Goal: Transaction & Acquisition: Obtain resource

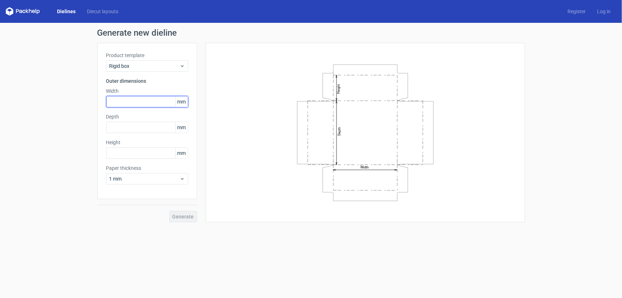
click at [136, 104] on input "text" at bounding box center [147, 101] width 82 height 11
click at [131, 102] on input "text" at bounding box center [147, 101] width 82 height 11
click at [134, 102] on input "text" at bounding box center [147, 101] width 82 height 11
paste input "1524"
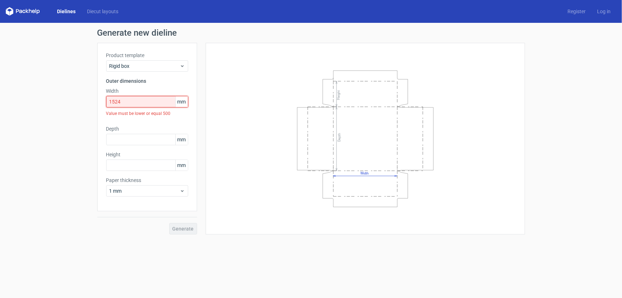
click at [124, 102] on input "1524" at bounding box center [147, 101] width 82 height 11
drag, startPoint x: 86, startPoint y: 102, endPoint x: 75, endPoint y: 104, distance: 11.2
click at [75, 104] on div "Generate new dieline Product template Rigid box Outer dimensions Width 1524 mm …" at bounding box center [311, 131] width 622 height 217
drag, startPoint x: 102, startPoint y: 102, endPoint x: 86, endPoint y: 103, distance: 16.4
click at [86, 103] on div "Generate new dieline Product template Rigid box Outer dimensions Width 1524 mm …" at bounding box center [311, 131] width 622 height 217
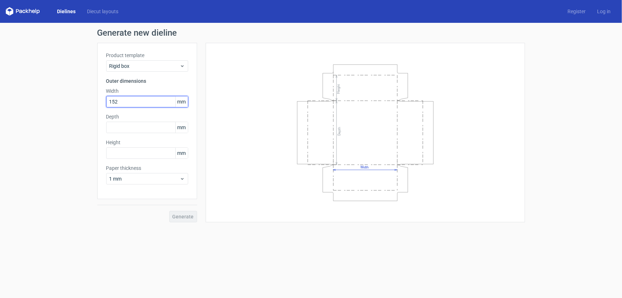
type input "152"
click at [120, 125] on input "text" at bounding box center [147, 127] width 82 height 11
type input "152"
click at [125, 152] on input "text" at bounding box center [147, 152] width 82 height 11
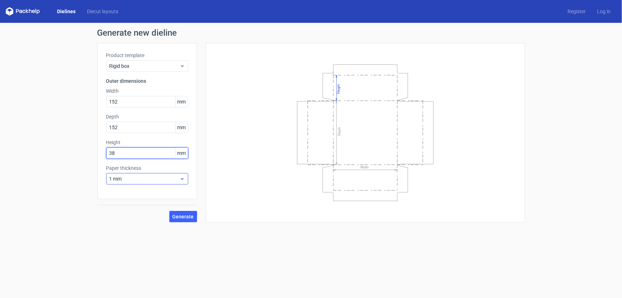
type input "38"
click at [180, 178] on icon at bounding box center [182, 179] width 5 height 6
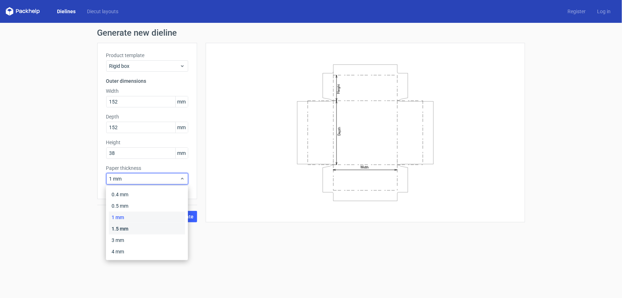
click at [123, 231] on div "1.5 mm" at bounding box center [147, 228] width 76 height 11
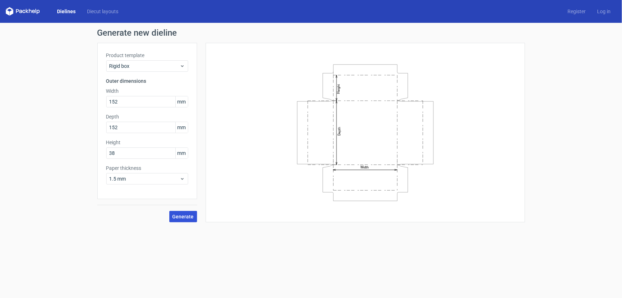
click at [185, 216] on span "Generate" at bounding box center [183, 216] width 21 height 5
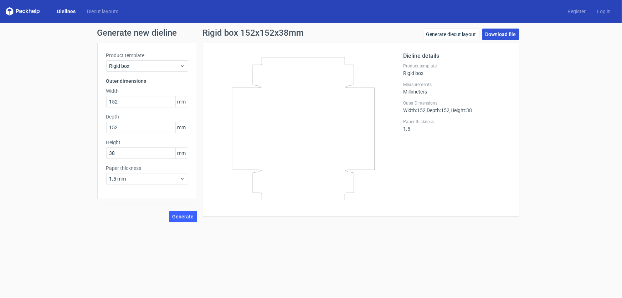
click at [493, 32] on link "Download file" at bounding box center [500, 34] width 37 height 11
click at [129, 103] on input "152" at bounding box center [147, 101] width 82 height 11
drag, startPoint x: 133, startPoint y: 100, endPoint x: 65, endPoint y: 106, distance: 67.6
click at [65, 105] on div "Generate new dieline Product template Rigid box Outer dimensions Width 152 mm D…" at bounding box center [311, 125] width 622 height 205
click at [128, 102] on input "152" at bounding box center [147, 101] width 82 height 11
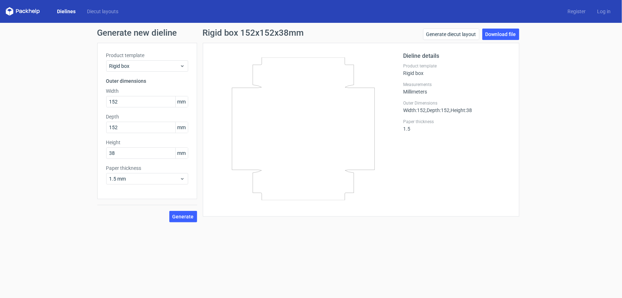
click at [67, 13] on link "Dielines" at bounding box center [66, 11] width 30 height 7
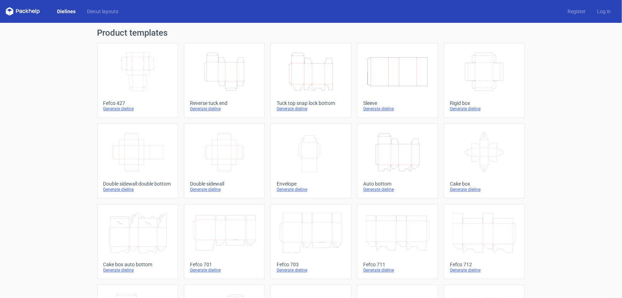
click at [454, 75] on icon "Width Depth Height" at bounding box center [484, 72] width 63 height 40
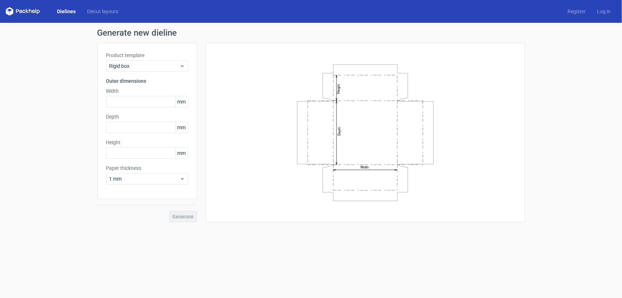
click at [454, 75] on icon "Width Depth Height" at bounding box center [365, 132] width 214 height 143
click at [137, 102] on input "text" at bounding box center [147, 101] width 82 height 11
click at [145, 101] on input "text" at bounding box center [147, 101] width 82 height 11
click at [125, 102] on input "text" at bounding box center [147, 101] width 82 height 11
type input "148"
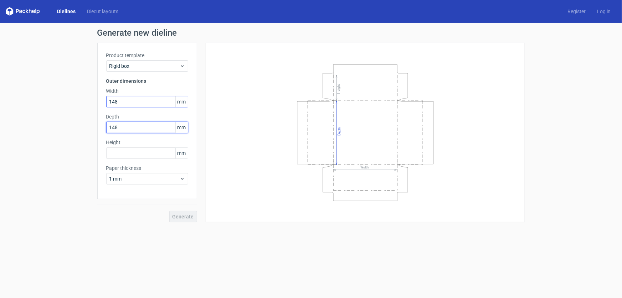
type input "148"
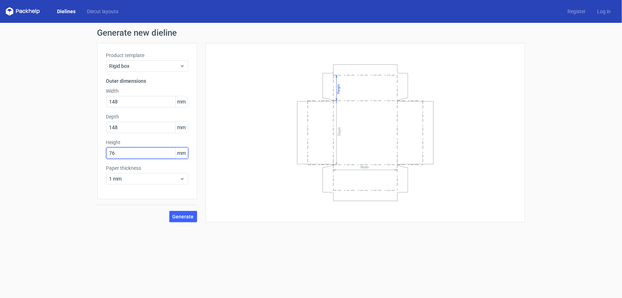
type input "76"
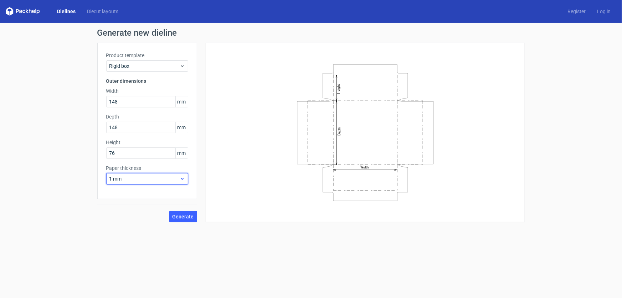
click at [181, 178] on icon at bounding box center [182, 179] width 5 height 6
click at [120, 228] on div "1.5 mm" at bounding box center [147, 228] width 76 height 11
click at [184, 217] on span "Generate" at bounding box center [183, 216] width 21 height 5
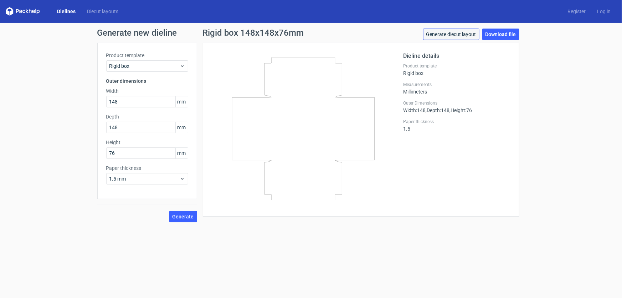
click at [466, 34] on link "Generate diecut layout" at bounding box center [451, 34] width 56 height 11
click at [501, 34] on link "Download file" at bounding box center [500, 34] width 37 height 11
drag, startPoint x: 183, startPoint y: 217, endPoint x: 189, endPoint y: 216, distance: 5.7
click at [183, 218] on span "Generate" at bounding box center [183, 216] width 21 height 5
click at [498, 30] on link "Download file" at bounding box center [500, 34] width 37 height 11
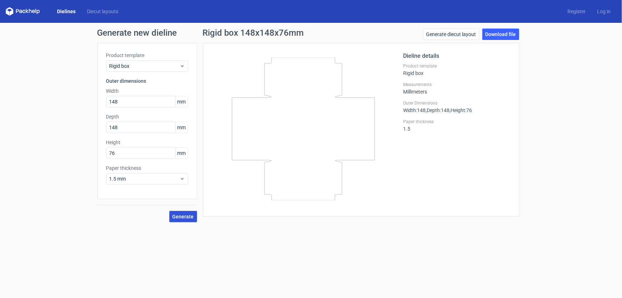
click at [183, 214] on span "Generate" at bounding box center [183, 216] width 21 height 5
click at [494, 35] on link "Download file" at bounding box center [500, 34] width 37 height 11
click at [466, 33] on link "Generate diecut layout" at bounding box center [451, 34] width 56 height 11
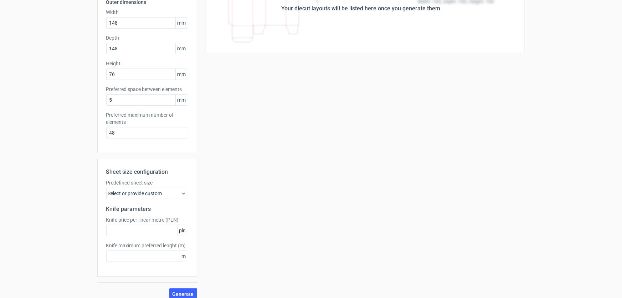
scroll to position [86, 0]
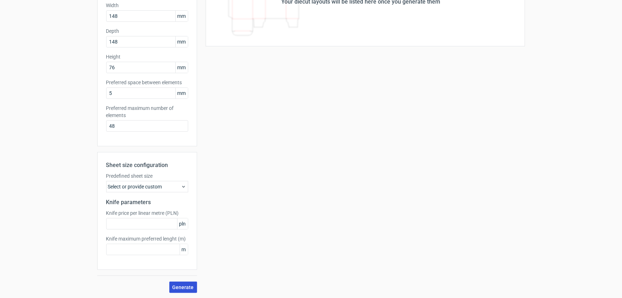
click at [176, 286] on span "Generate" at bounding box center [183, 286] width 21 height 5
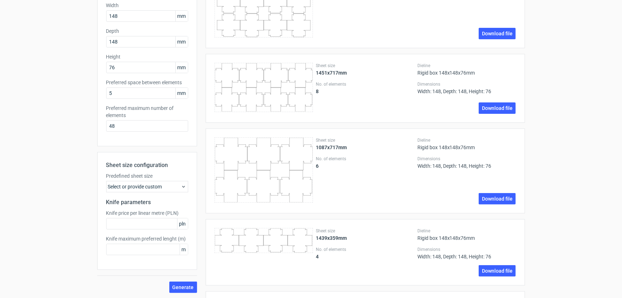
scroll to position [0, 0]
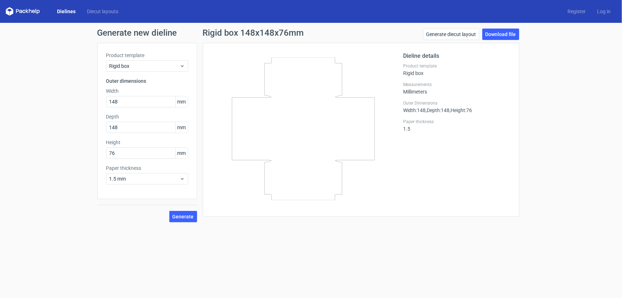
drag, startPoint x: 303, startPoint y: 125, endPoint x: 301, endPoint y: 106, distance: 18.6
click at [301, 106] on icon at bounding box center [303, 128] width 172 height 143
click at [494, 35] on link "Download file" at bounding box center [500, 34] width 37 height 11
click at [416, 129] on div "Paper thickness 1.5" at bounding box center [457, 125] width 107 height 13
click at [416, 126] on div "Paper thickness 1.5" at bounding box center [457, 125] width 107 height 13
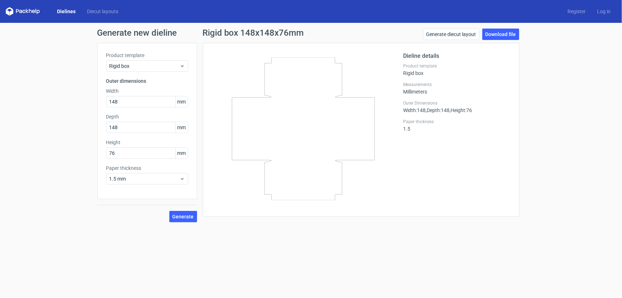
drag, startPoint x: 417, startPoint y: 125, endPoint x: 471, endPoint y: 56, distance: 88.1
click at [417, 125] on div "Paper thickness 1.5" at bounding box center [457, 125] width 107 height 13
click at [599, 12] on link "Log in" at bounding box center [603, 11] width 25 height 7
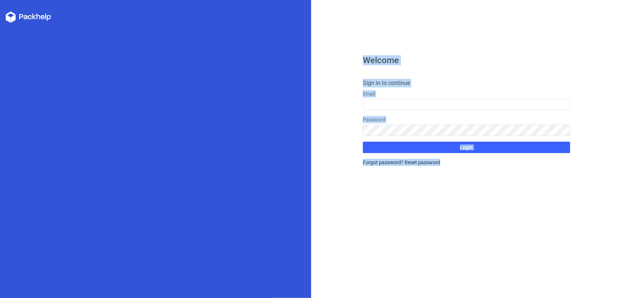
click at [441, 66] on div "Welcome Sign in to continue Email Password Login Forgot password? Reset password" at bounding box center [466, 177] width 207 height 242
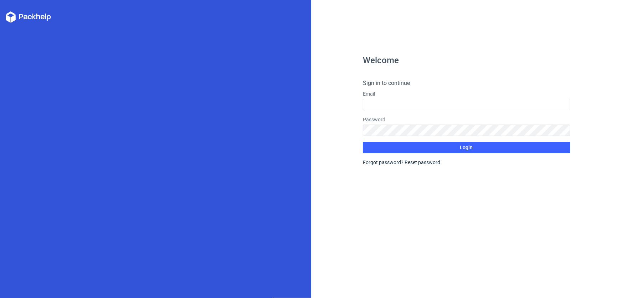
click at [384, 162] on div "Forgot password? Reset password" at bounding box center [466, 162] width 207 height 7
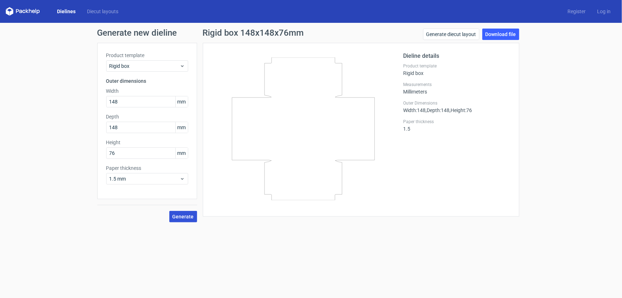
drag, startPoint x: 337, startPoint y: 109, endPoint x: 177, endPoint y: 214, distance: 191.6
click at [177, 214] on span "Generate" at bounding box center [183, 216] width 21 height 5
click at [500, 35] on link "Download file" at bounding box center [500, 34] width 37 height 11
click at [419, 125] on div "Paper thickness 1.5" at bounding box center [457, 125] width 107 height 13
click at [420, 125] on div "Paper thickness 1.5" at bounding box center [457, 125] width 107 height 13
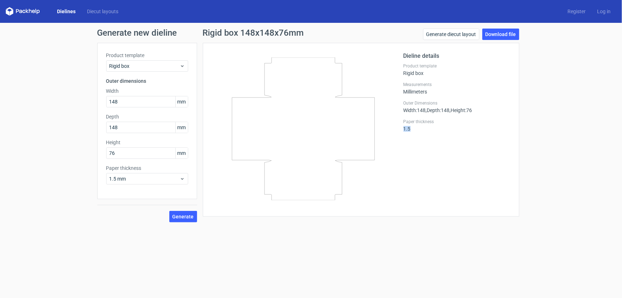
click at [420, 125] on div "Paper thickness 1.5" at bounding box center [457, 125] width 107 height 13
click at [417, 123] on label "Paper thickness" at bounding box center [457, 122] width 107 height 6
click at [179, 215] on span "Generate" at bounding box center [183, 216] width 21 height 5
click at [184, 180] on icon at bounding box center [182, 179] width 5 height 6
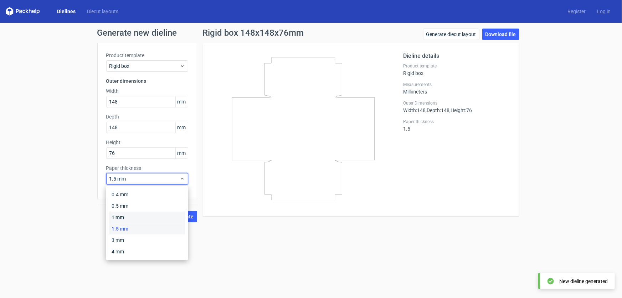
click at [127, 219] on div "1 mm" at bounding box center [147, 216] width 76 height 11
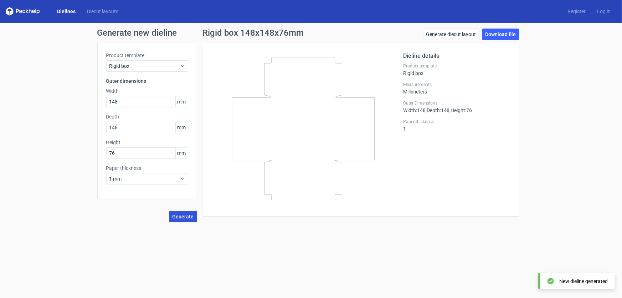
click at [182, 214] on span "Generate" at bounding box center [183, 216] width 21 height 5
click at [175, 68] on span "Rigid box" at bounding box center [144, 65] width 70 height 7
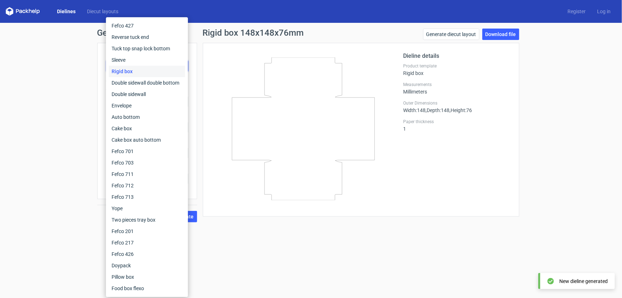
click at [161, 71] on div "Rigid box" at bounding box center [147, 71] width 76 height 11
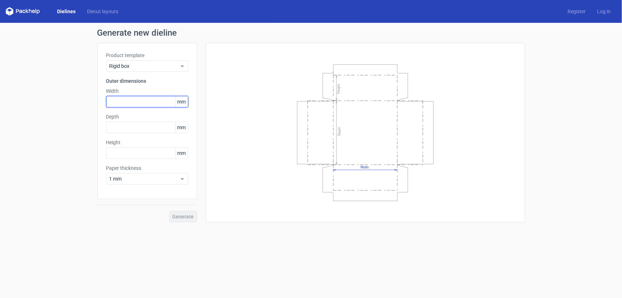
click at [138, 100] on input "text" at bounding box center [147, 101] width 82 height 11
type input "152"
click at [128, 154] on input "text" at bounding box center [147, 152] width 82 height 11
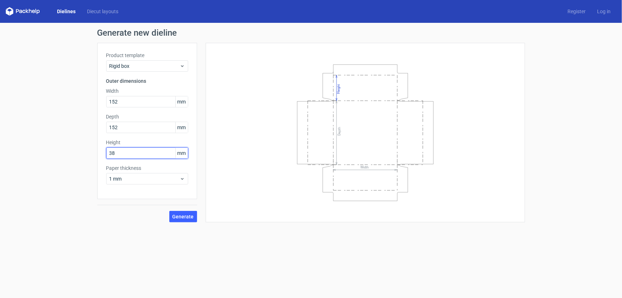
type input "38"
click at [179, 215] on span "Generate" at bounding box center [183, 216] width 21 height 5
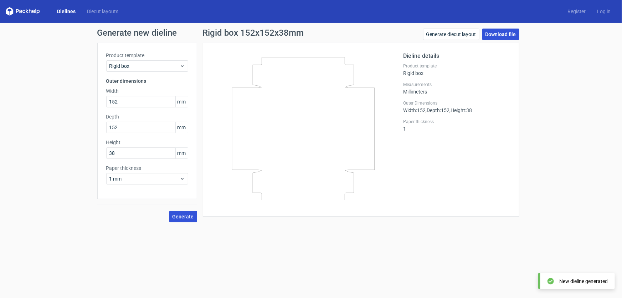
click at [501, 33] on link "Download file" at bounding box center [500, 34] width 37 height 11
